Goal: Check status

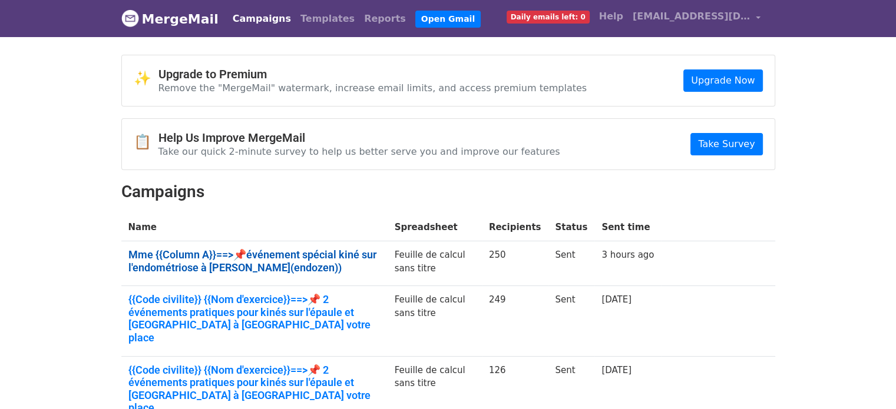
drag, startPoint x: 0, startPoint y: 0, endPoint x: 234, endPoint y: 251, distance: 343.4
click at [234, 251] on link "Mme {{Column A}}==>📌événement spécial kiné sur l'endométriose à [PERSON_NAME](e…" at bounding box center [254, 261] width 252 height 25
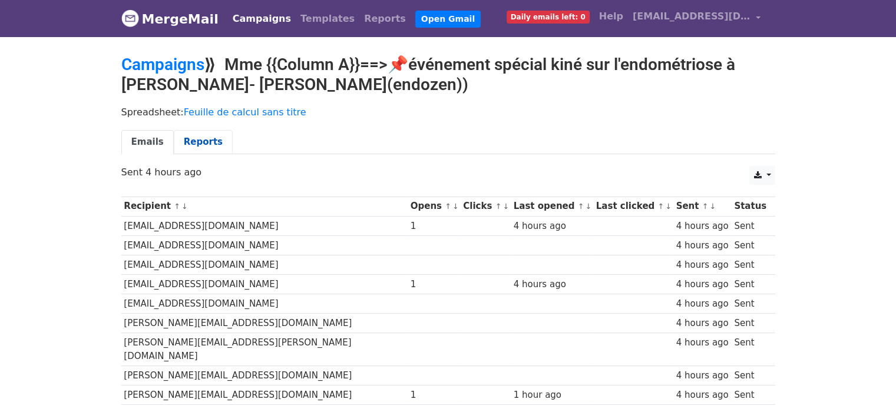
click at [201, 146] on link "Reports" at bounding box center [203, 142] width 59 height 24
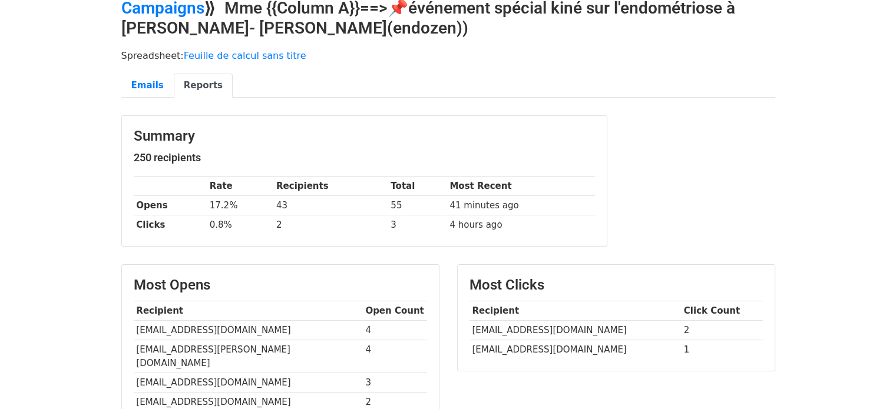
scroll to position [58, 0]
